Goal: Navigation & Orientation: Find specific page/section

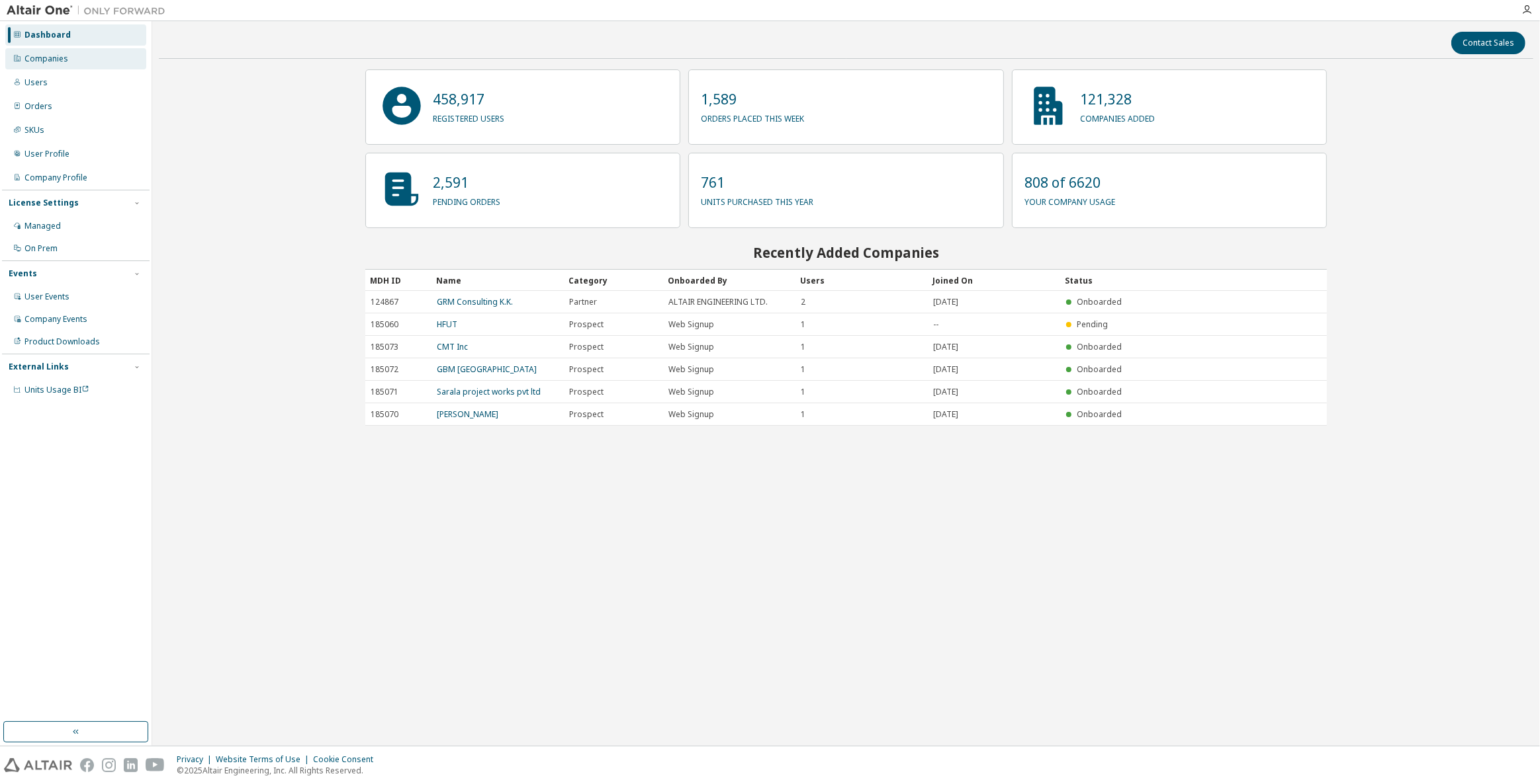
click at [32, 49] on div "Companies" at bounding box center [75, 58] width 141 height 21
